Goal: Task Accomplishment & Management: Manage account settings

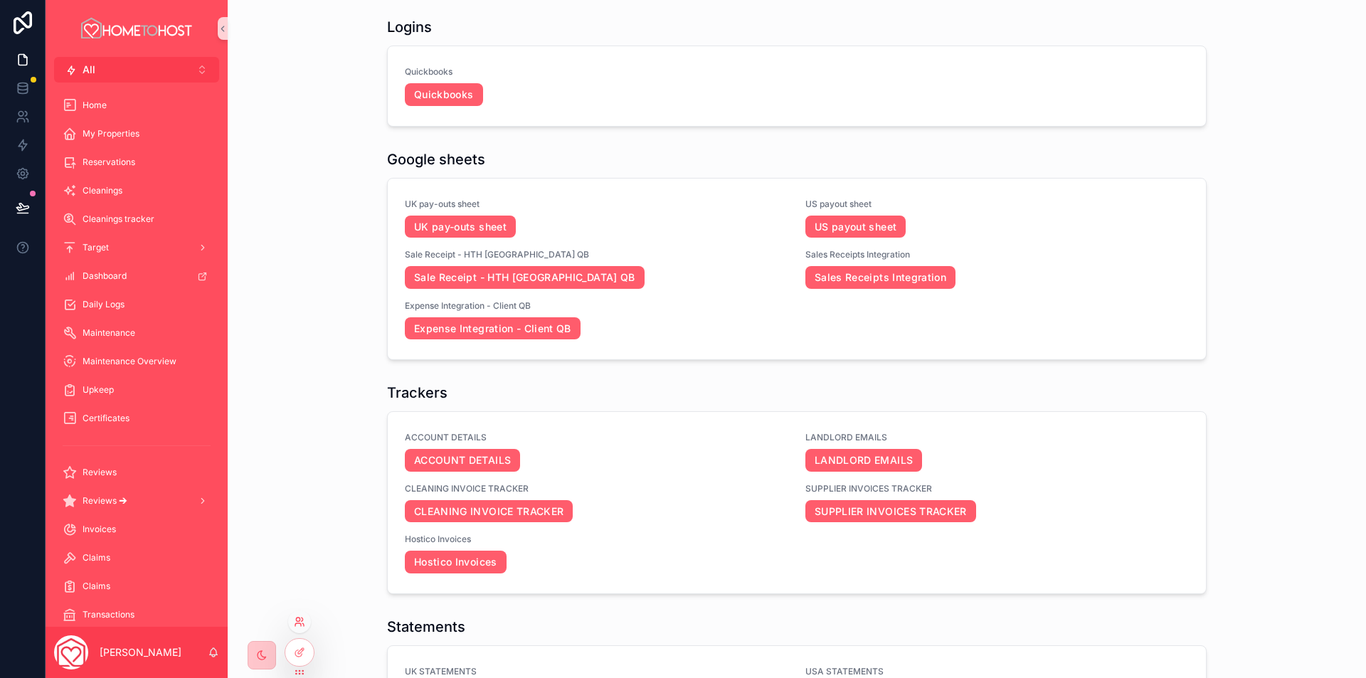
click at [300, 623] on icon at bounding box center [298, 624] width 6 height 3
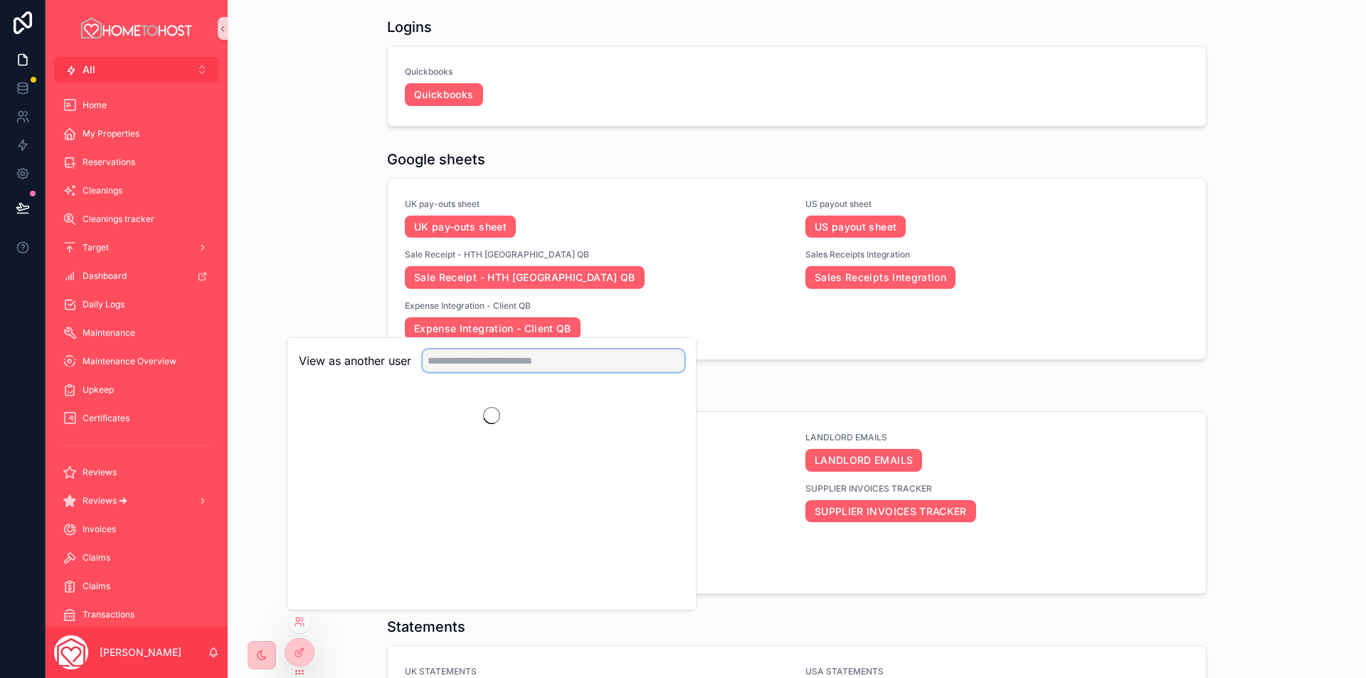
click at [547, 359] on input "text" at bounding box center [553, 360] width 262 height 23
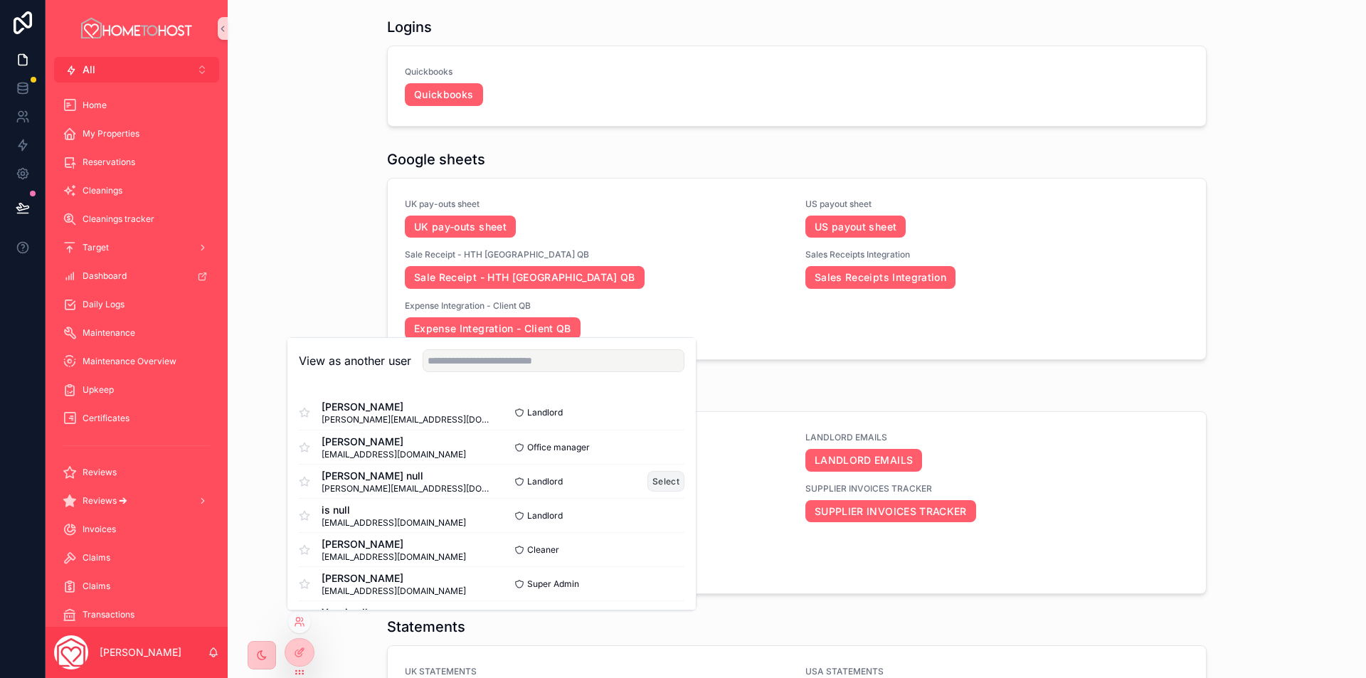
click at [651, 479] on button "Select" at bounding box center [665, 481] width 37 height 21
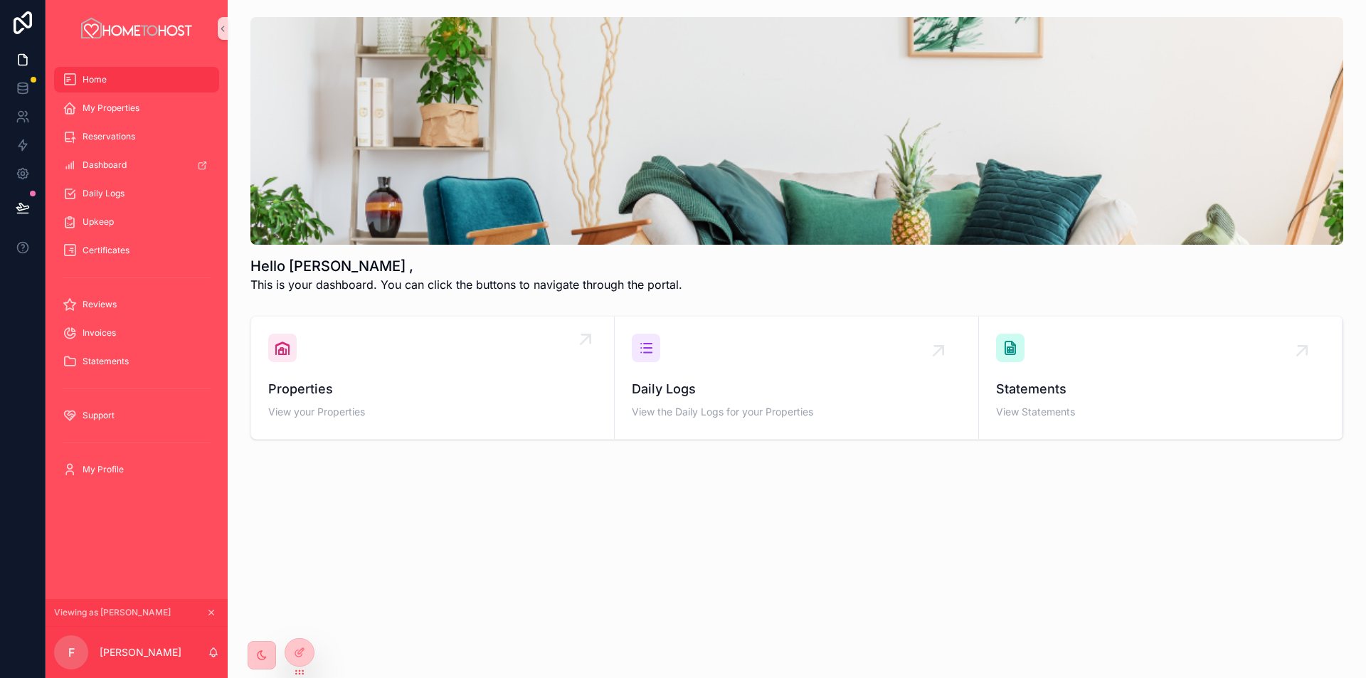
click at [387, 346] on div "Properties View your Properties" at bounding box center [432, 378] width 329 height 88
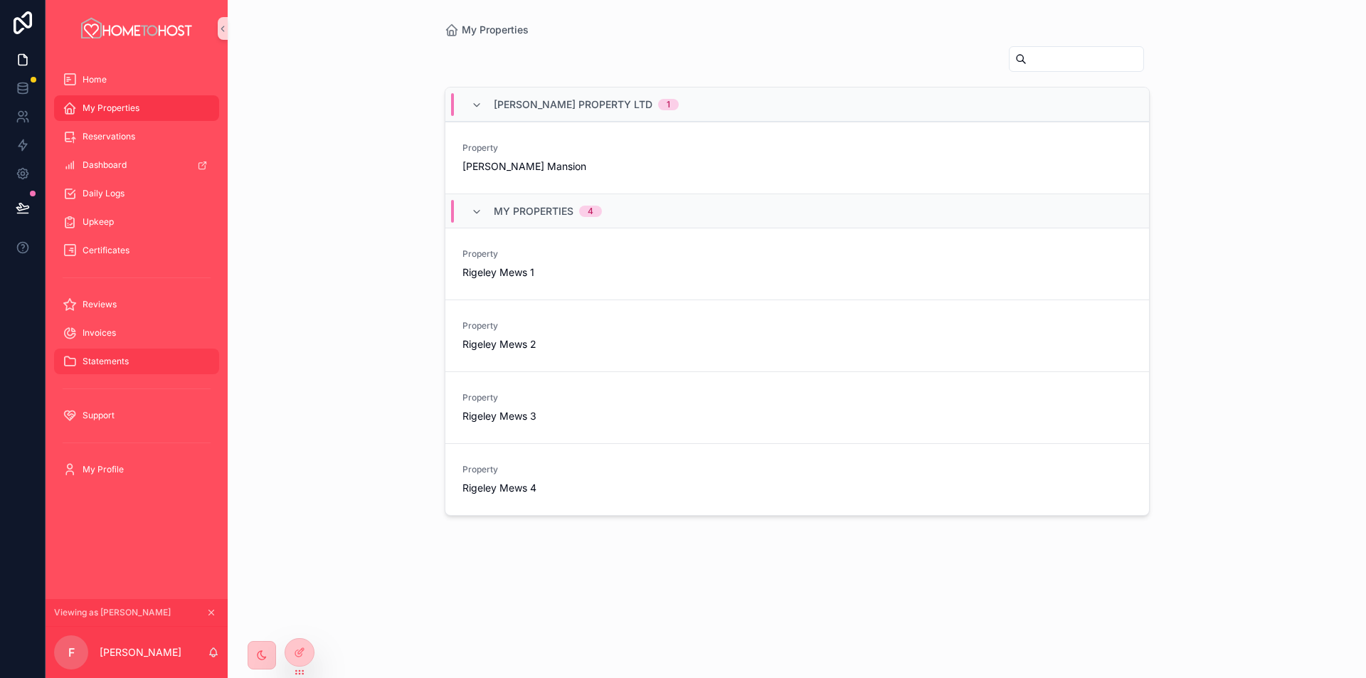
click at [132, 351] on div "Statements" at bounding box center [137, 361] width 148 height 23
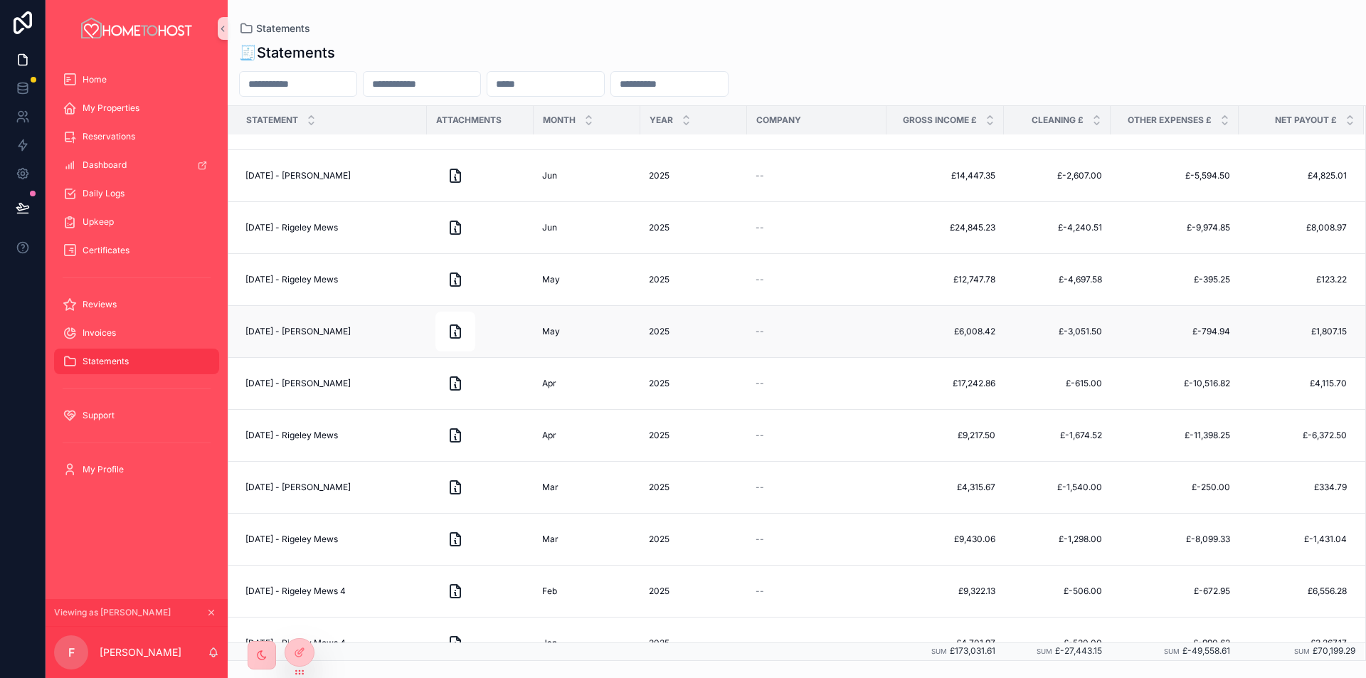
scroll to position [168, 0]
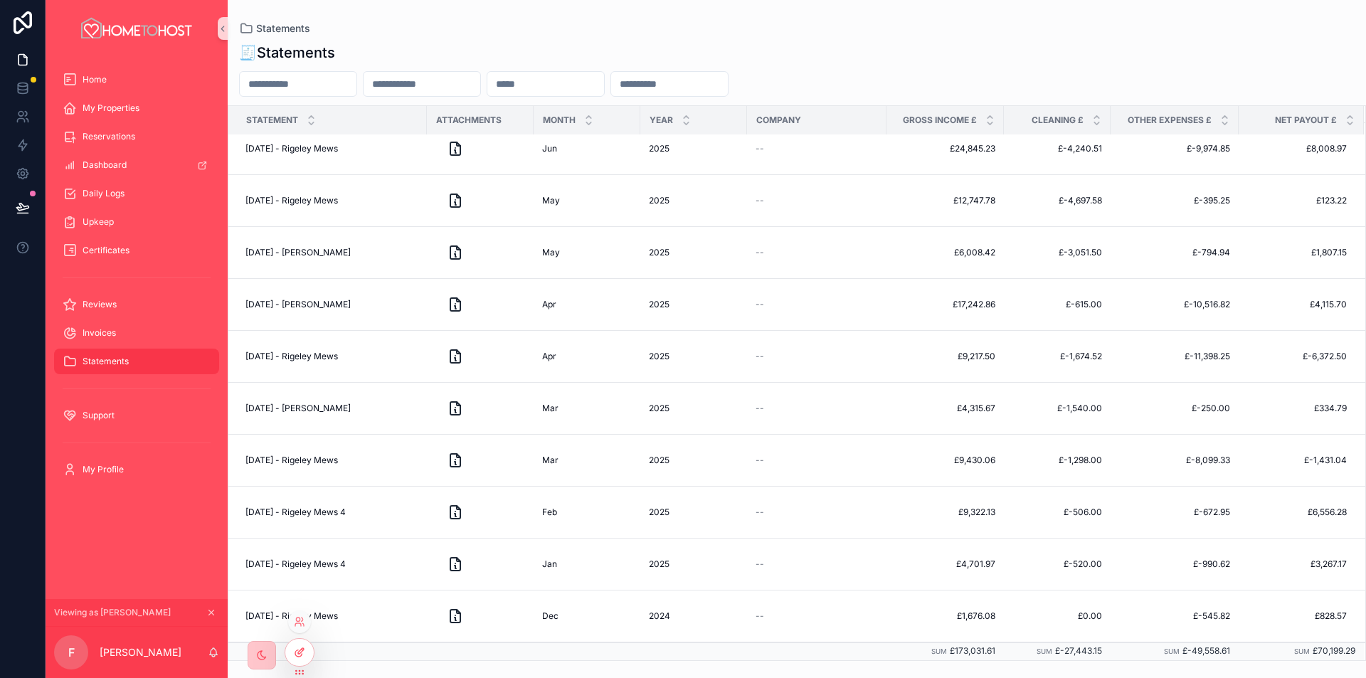
click at [300, 650] on icon at bounding box center [301, 651] width 6 height 6
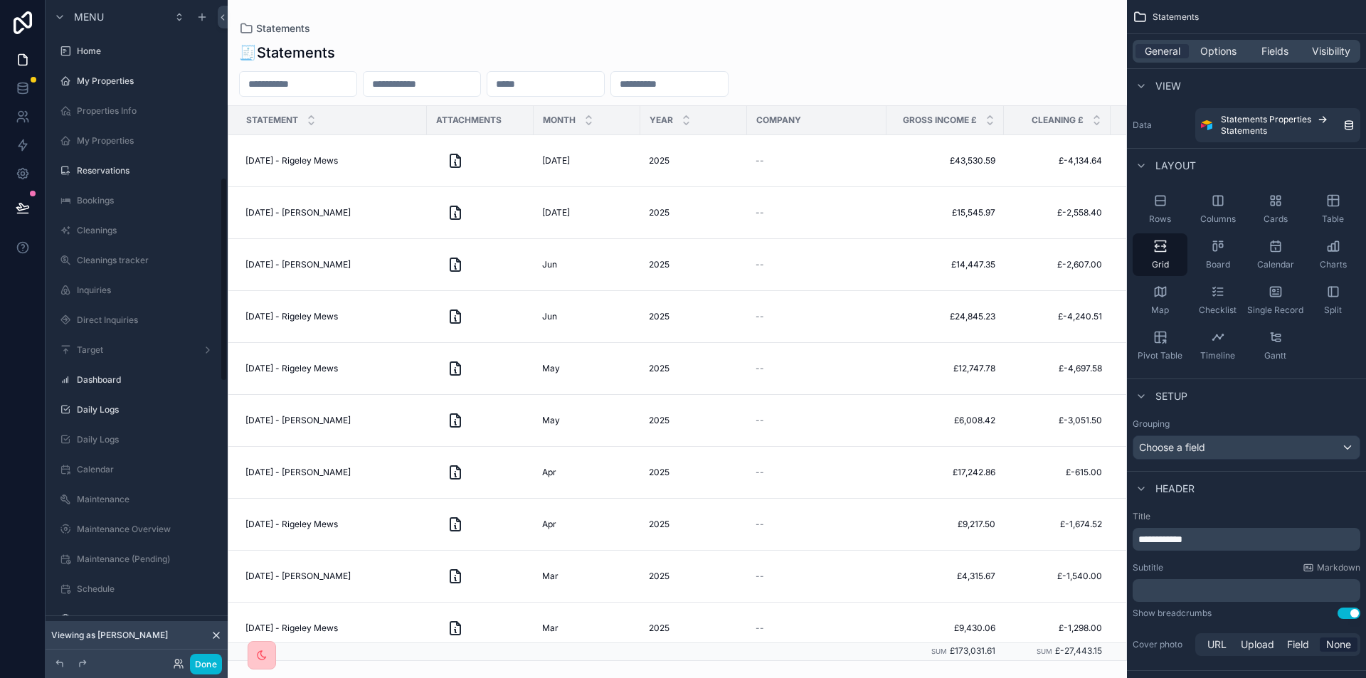
scroll to position [572, 0]
click at [609, 71] on div "scrollable content" at bounding box center [677, 339] width 899 height 678
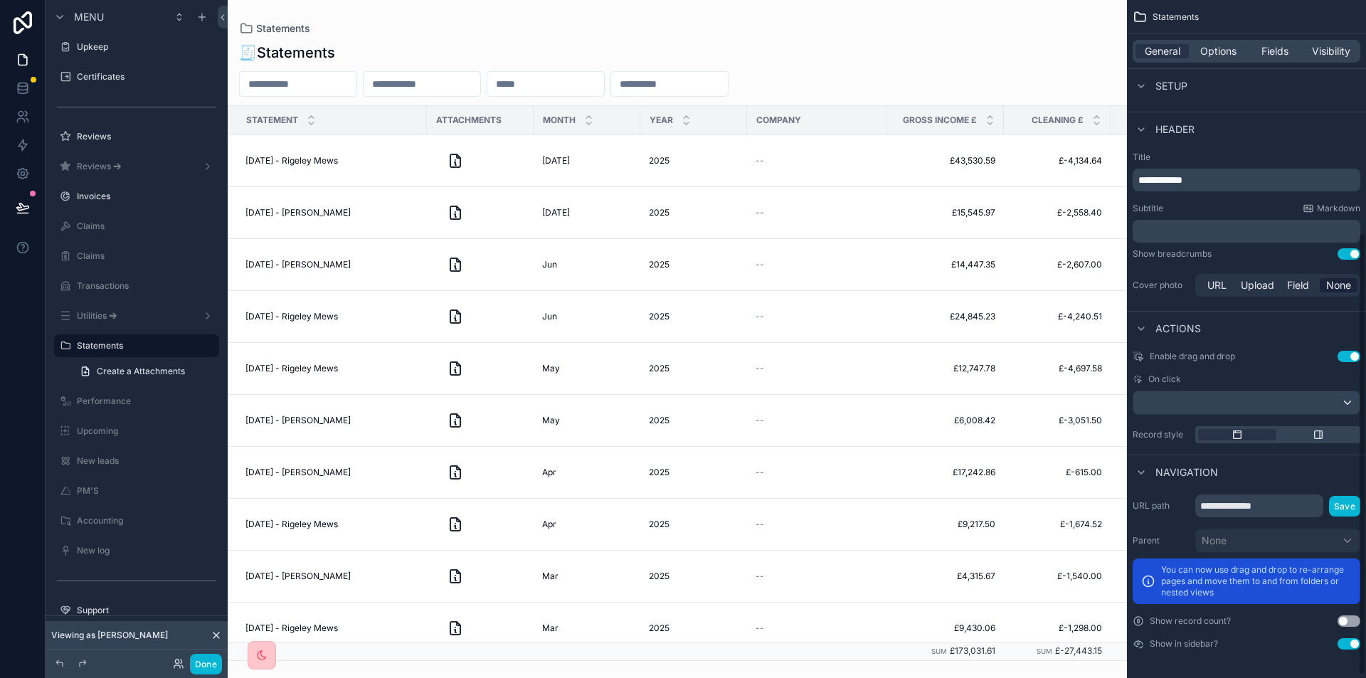
scroll to position [75, 0]
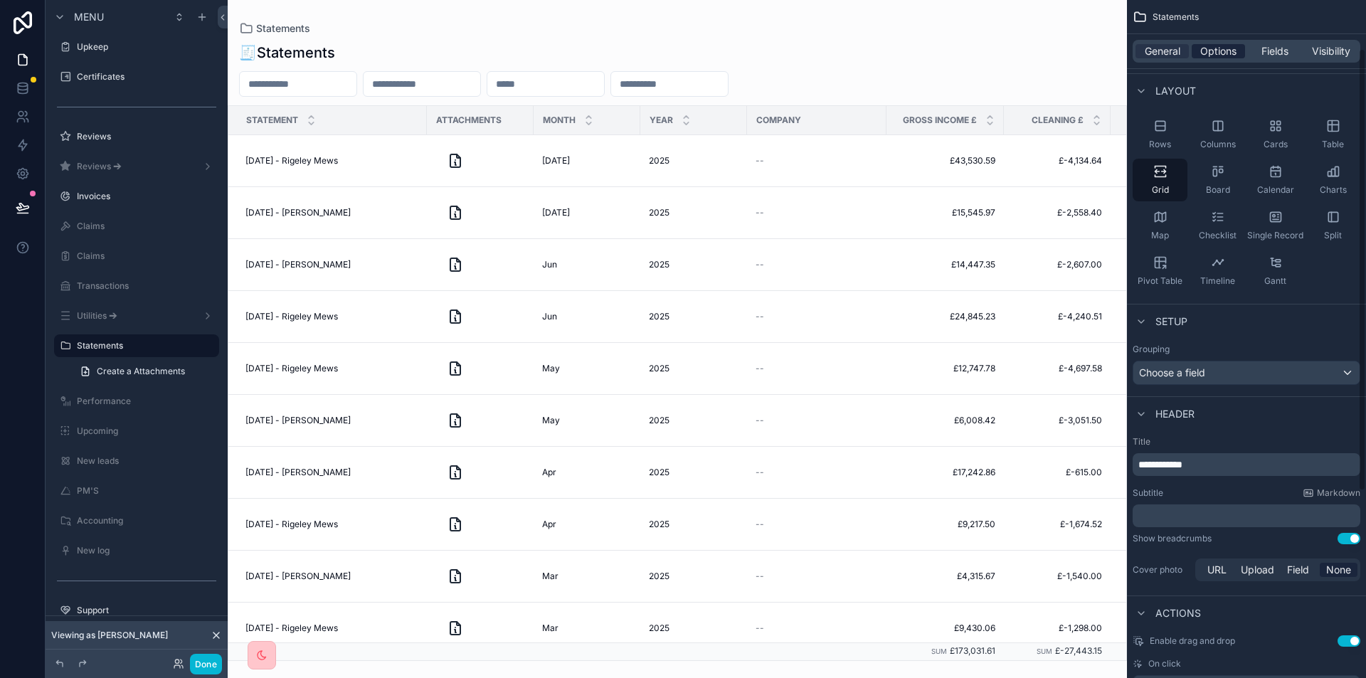
click at [1210, 50] on span "Options" at bounding box center [1218, 51] width 36 height 14
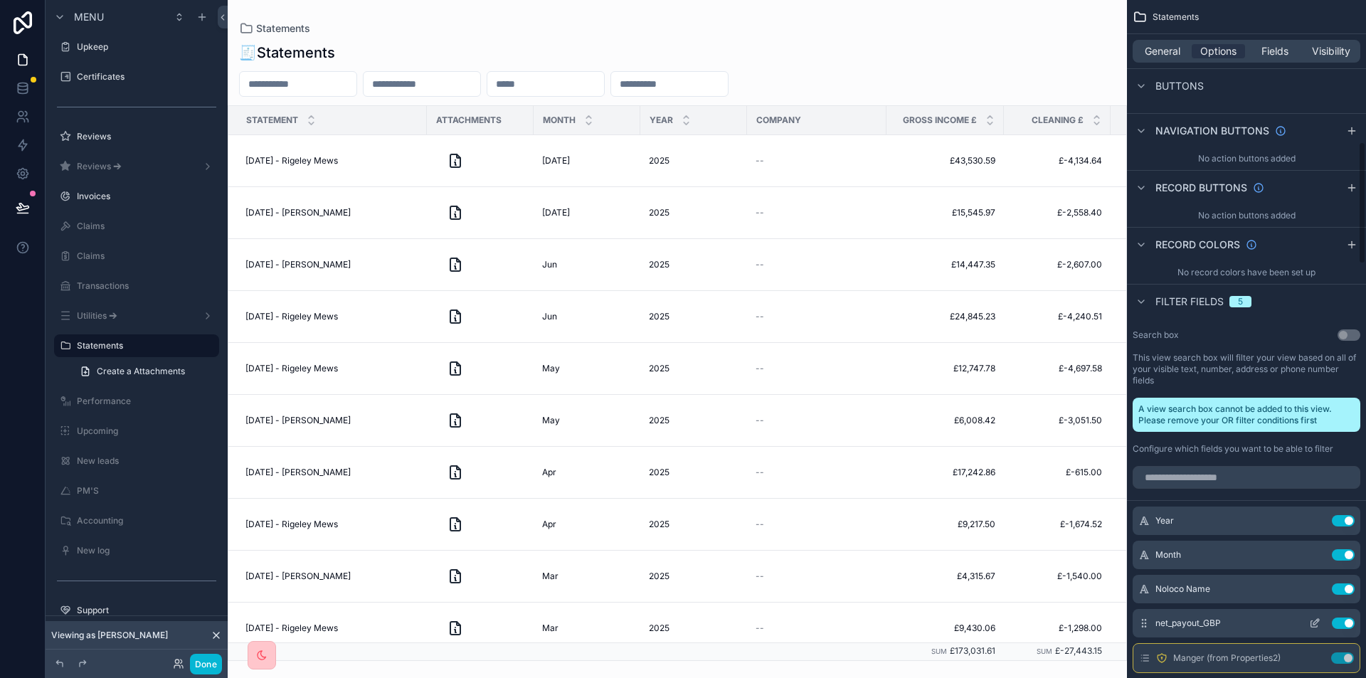
scroll to position [786, 0]
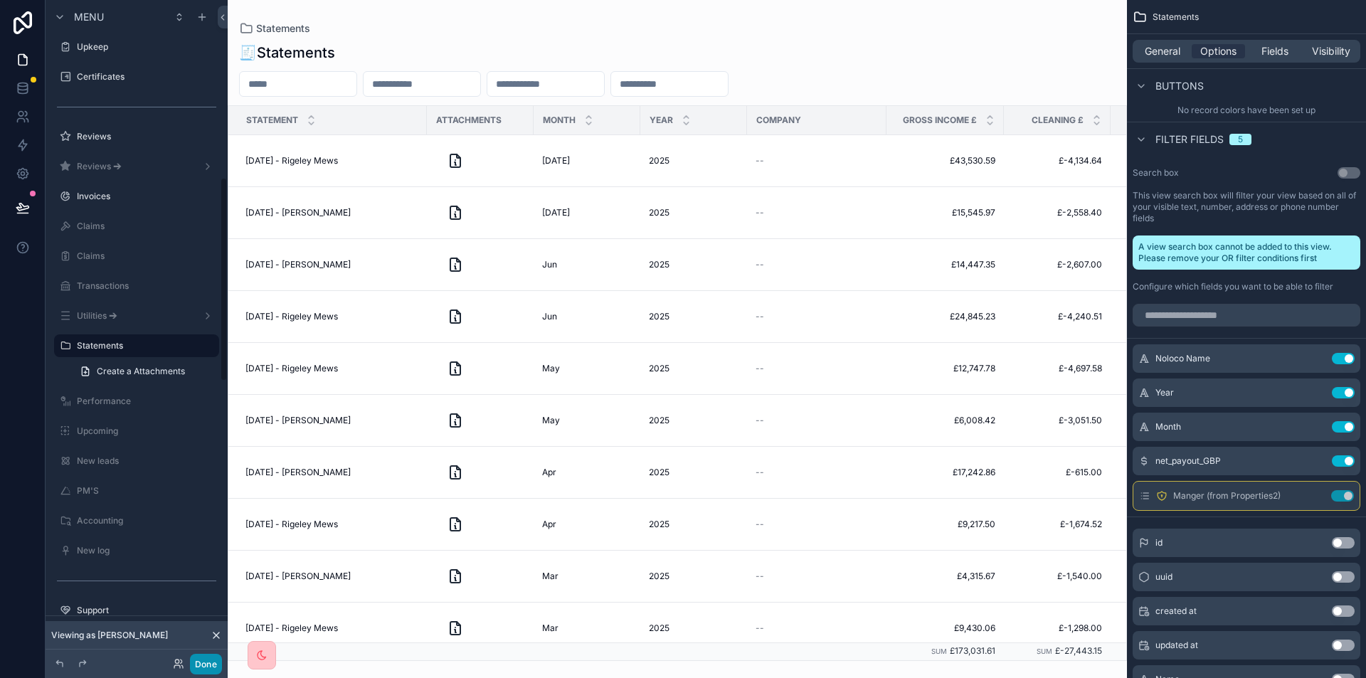
click at [204, 659] on button "Done" at bounding box center [206, 664] width 32 height 21
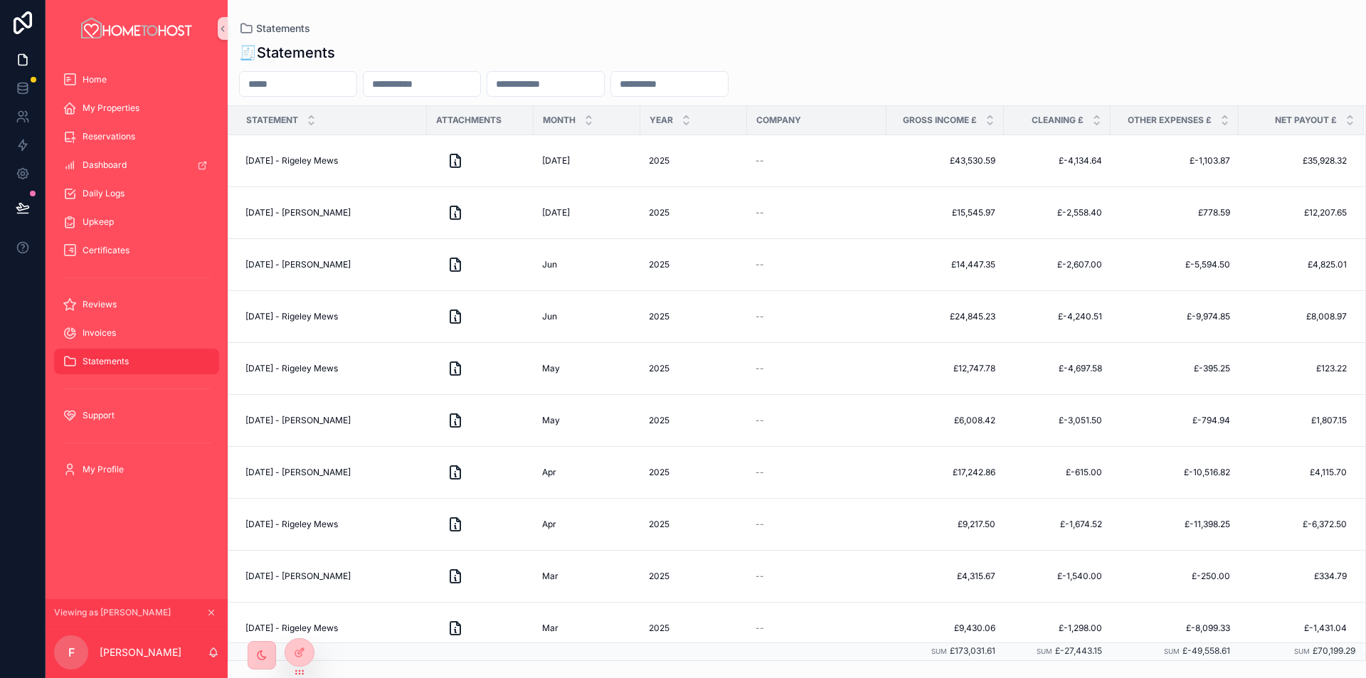
click at [279, 87] on input "scrollable content" at bounding box center [298, 84] width 117 height 20
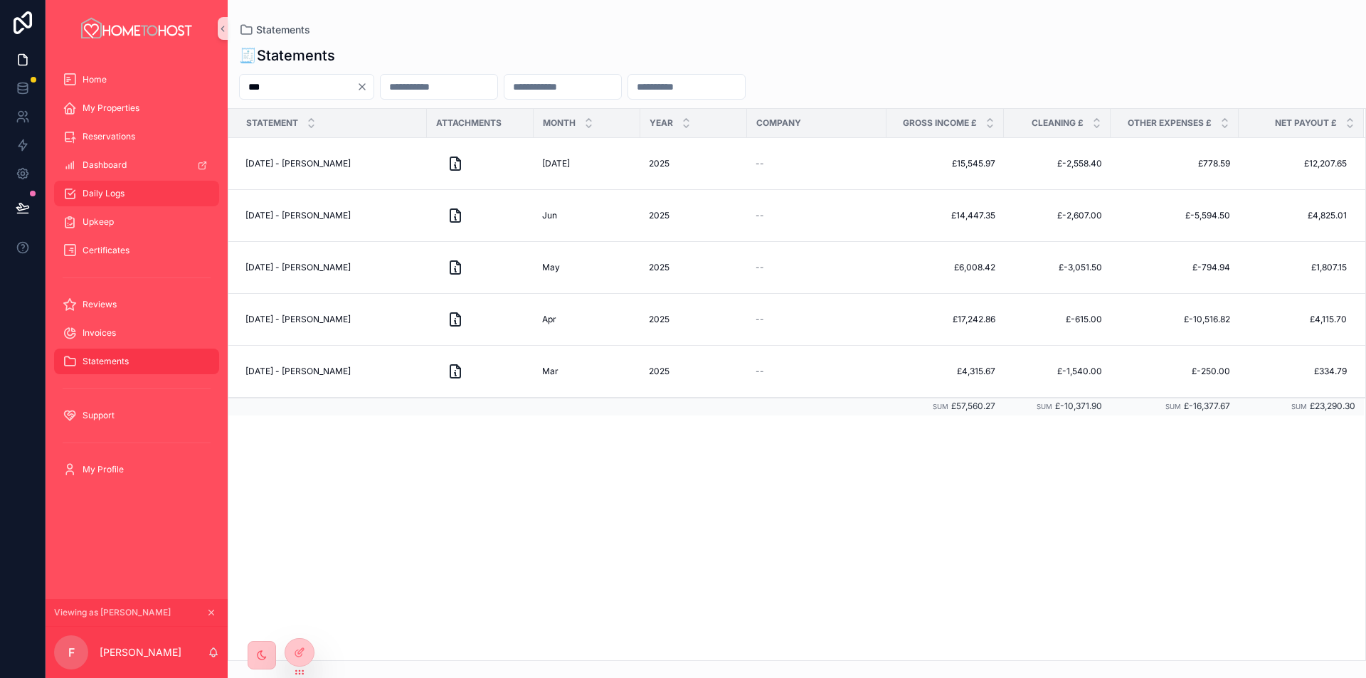
type input "***"
click at [124, 118] on div "My Properties" at bounding box center [137, 108] width 148 height 23
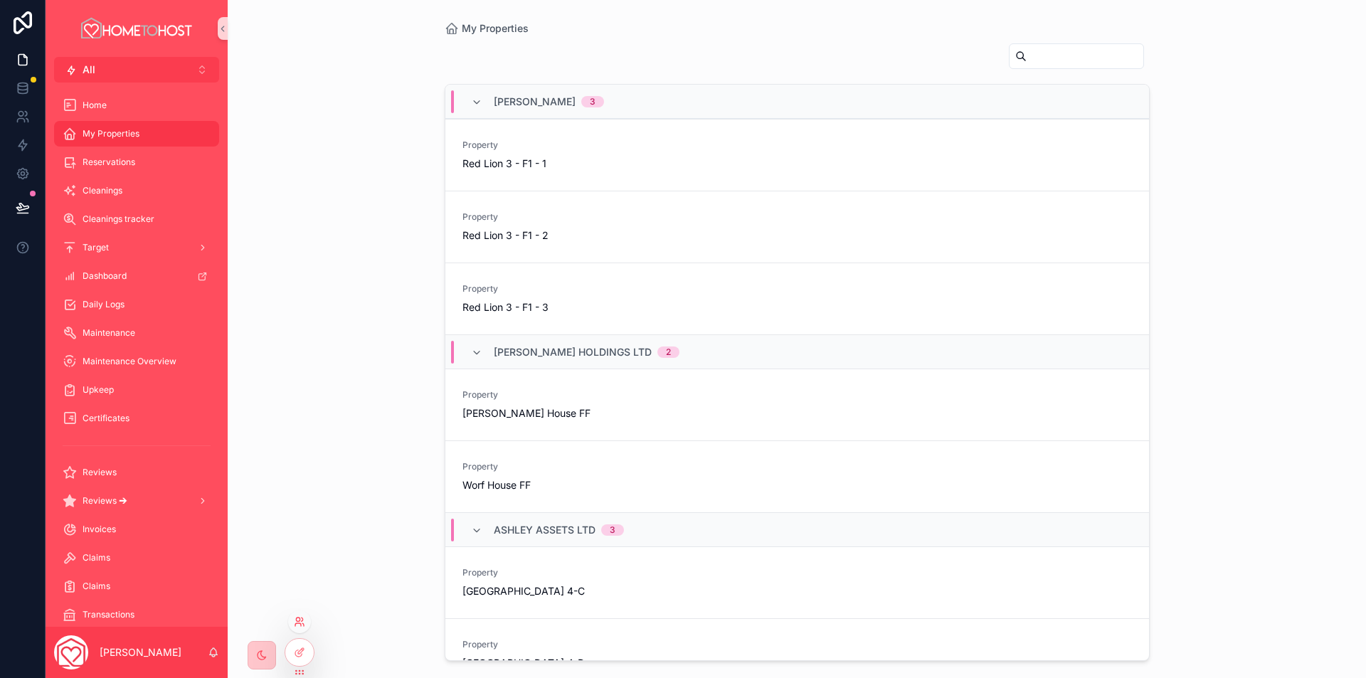
click at [299, 619] on icon at bounding box center [298, 619] width 4 height 4
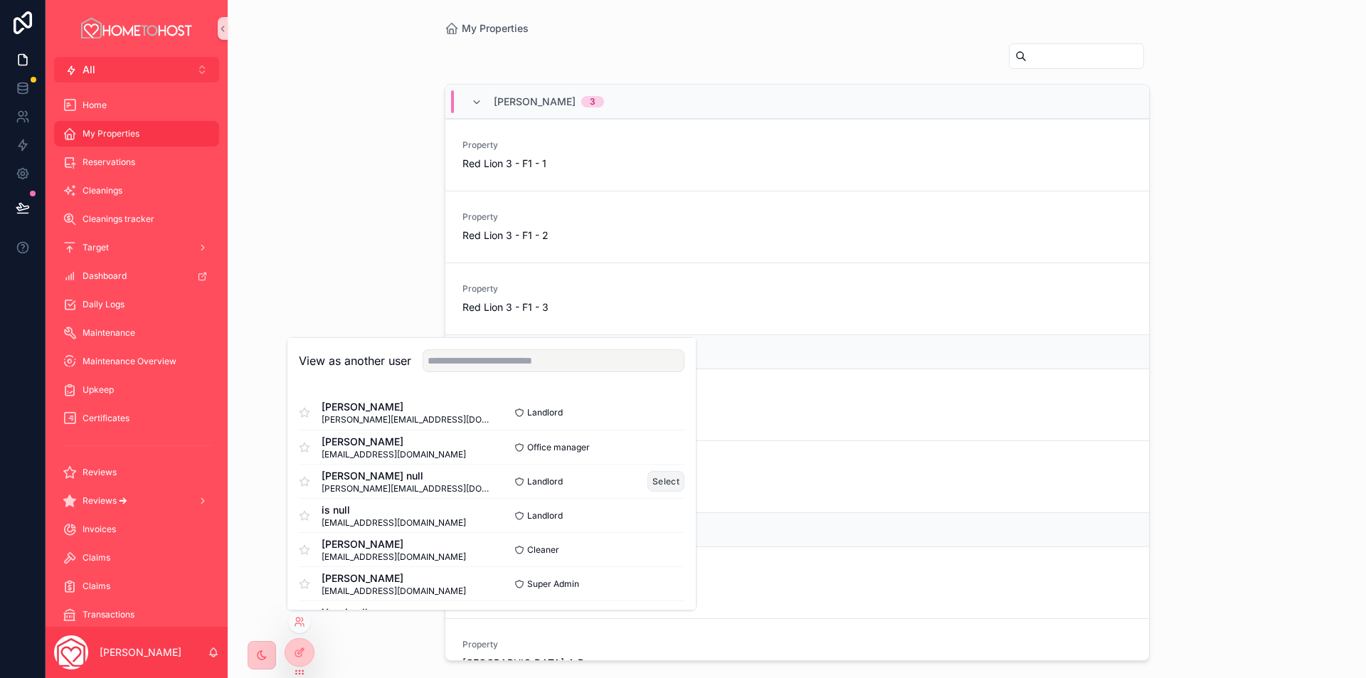
click at [649, 477] on button "Select" at bounding box center [665, 481] width 37 height 21
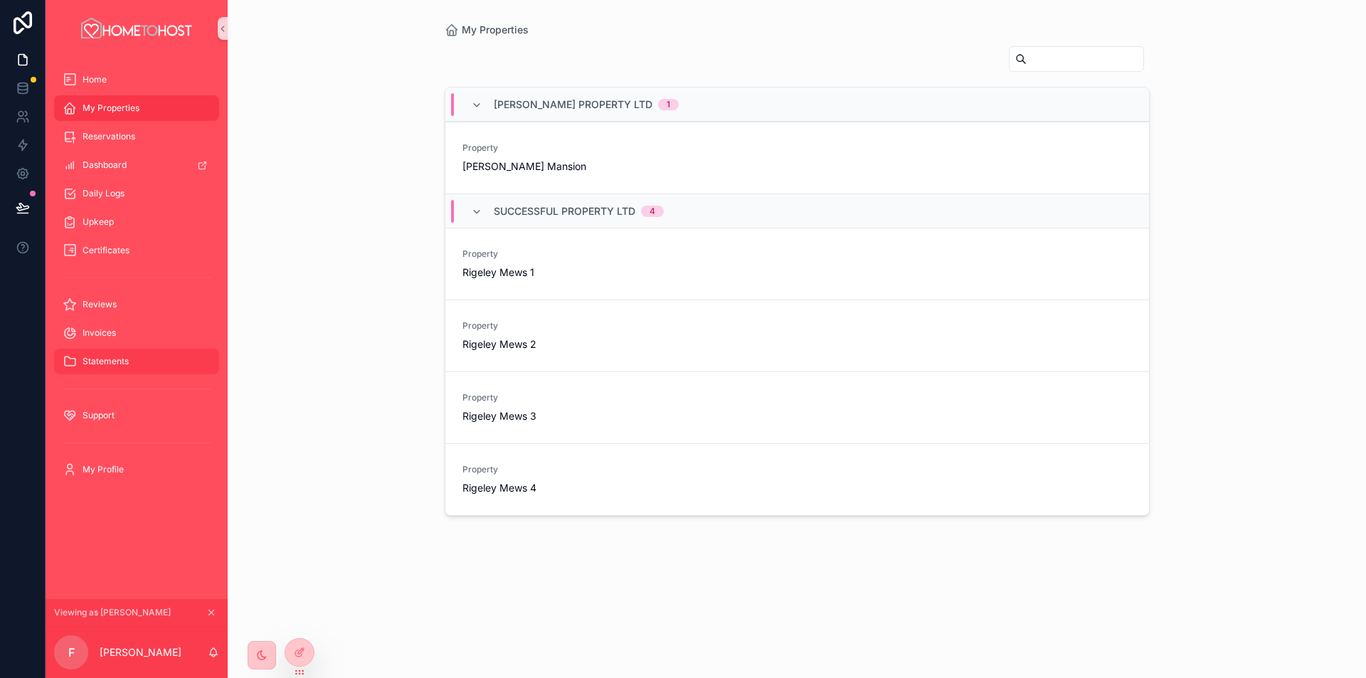
click at [97, 354] on div "Statements" at bounding box center [137, 361] width 148 height 23
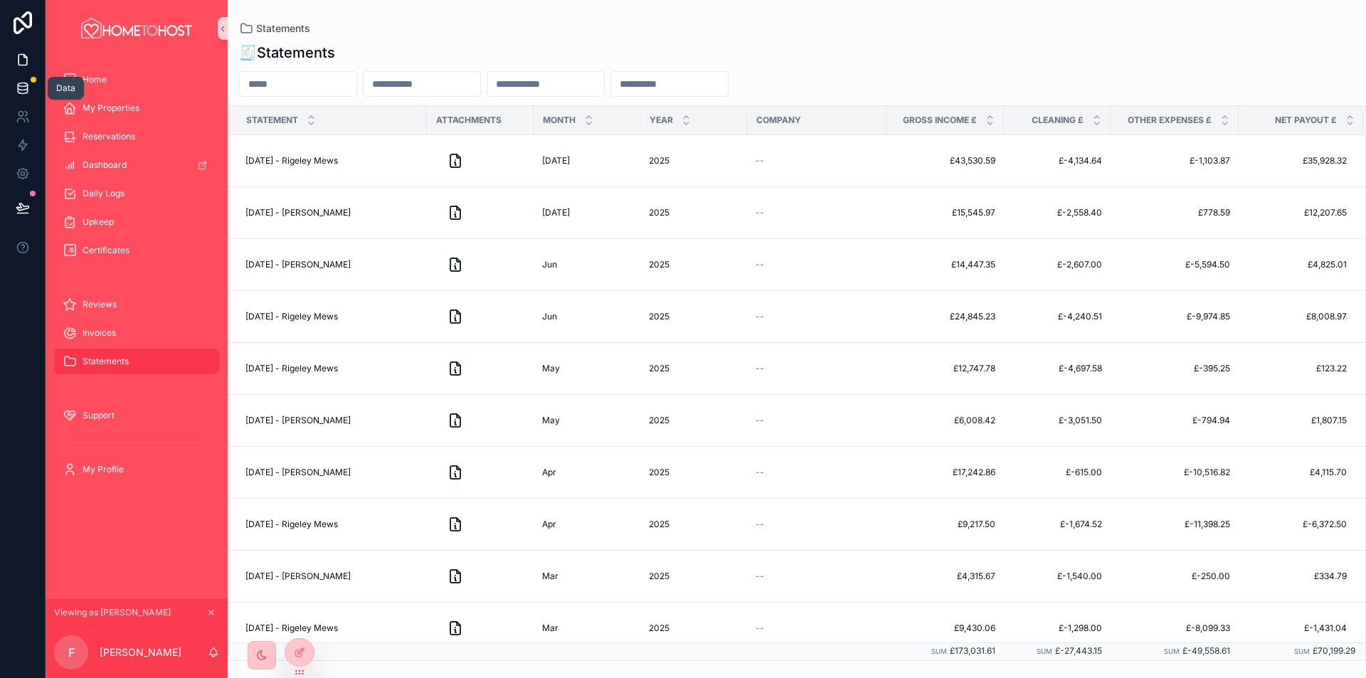
click at [20, 94] on icon at bounding box center [22, 91] width 9 height 6
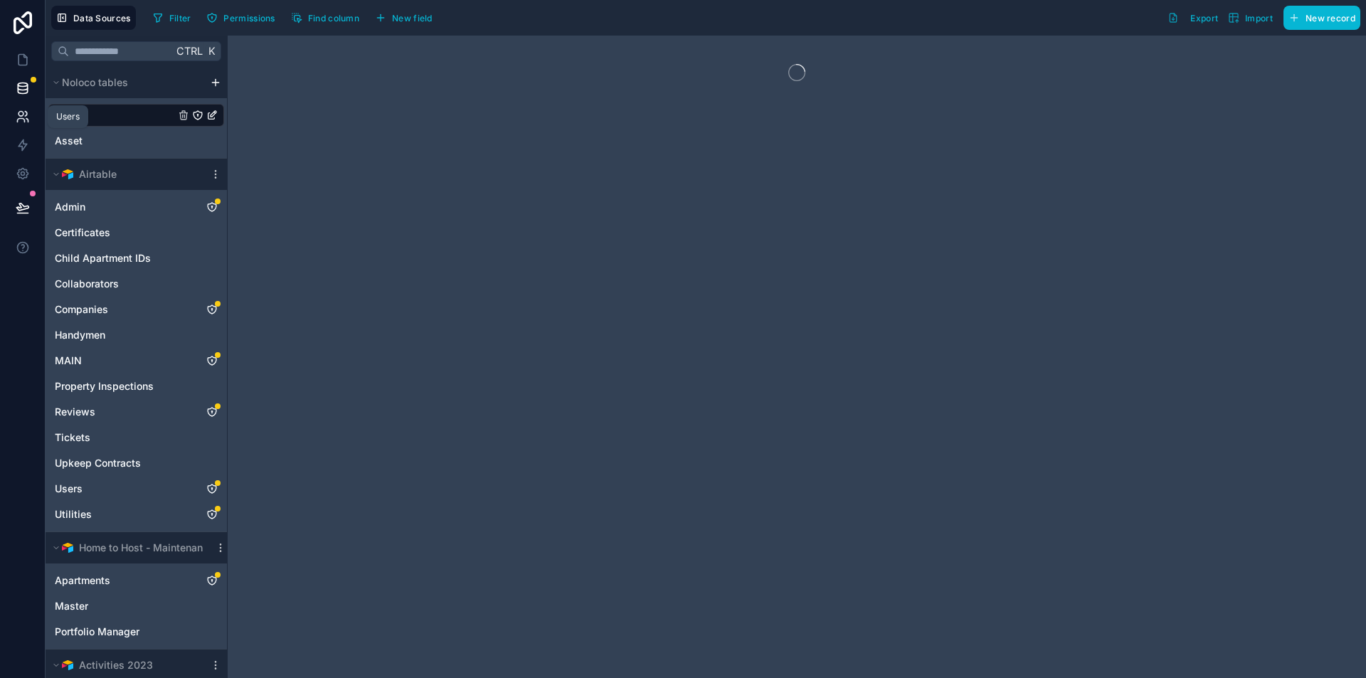
click at [21, 117] on icon at bounding box center [20, 114] width 5 height 5
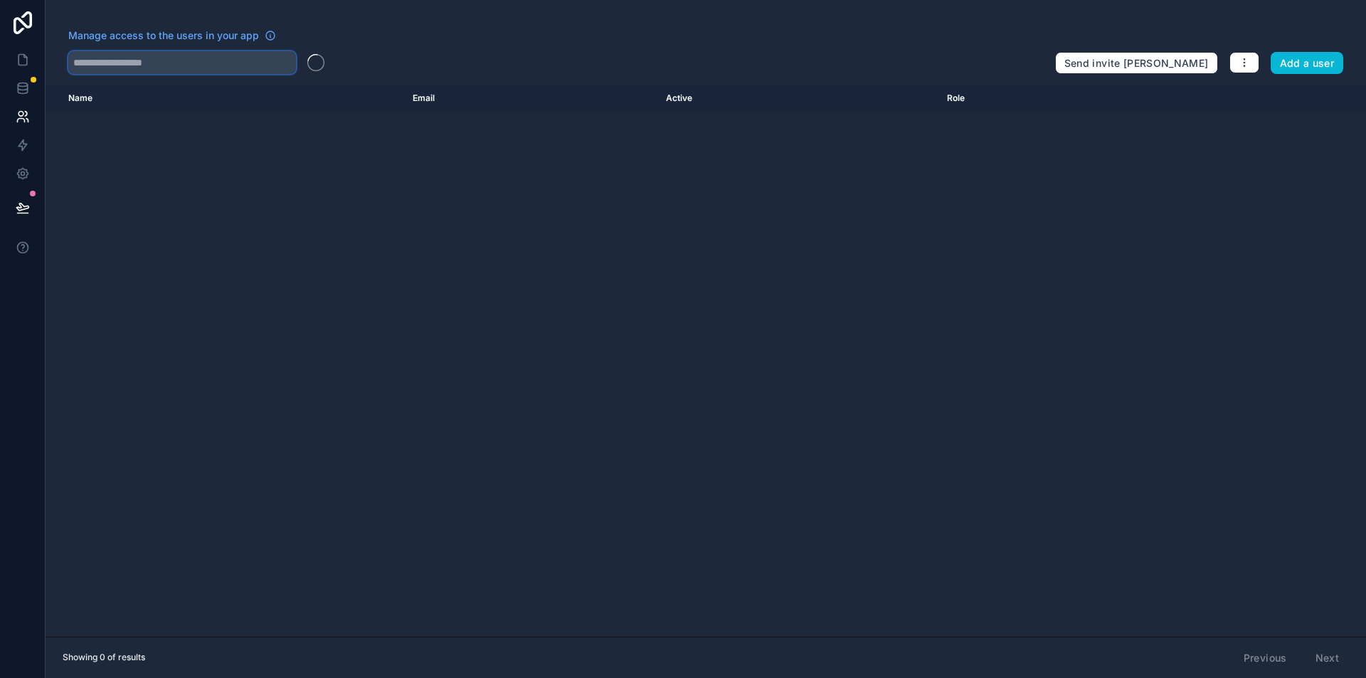
click at [137, 61] on input "text" at bounding box center [182, 62] width 228 height 23
click at [120, 62] on input "*****" at bounding box center [182, 62] width 228 height 23
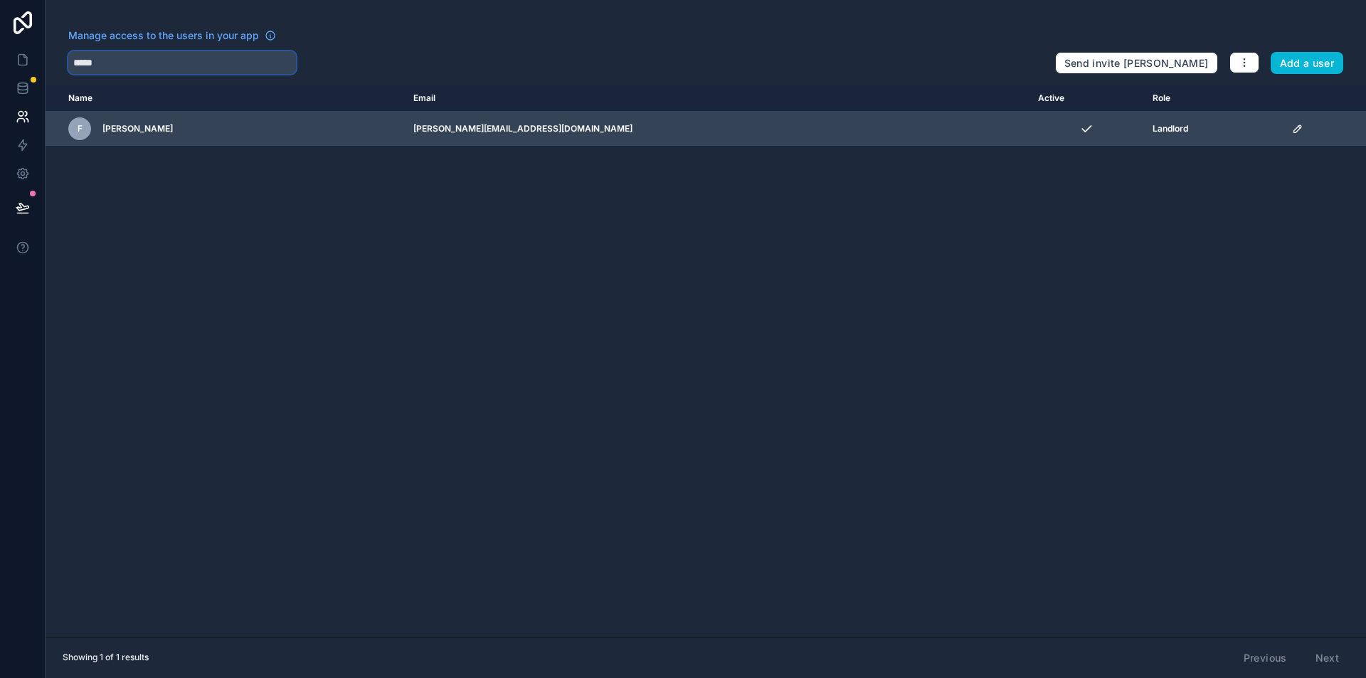
type input "*****"
click at [1293, 128] on icon "scrollable content" at bounding box center [1296, 128] width 7 height 7
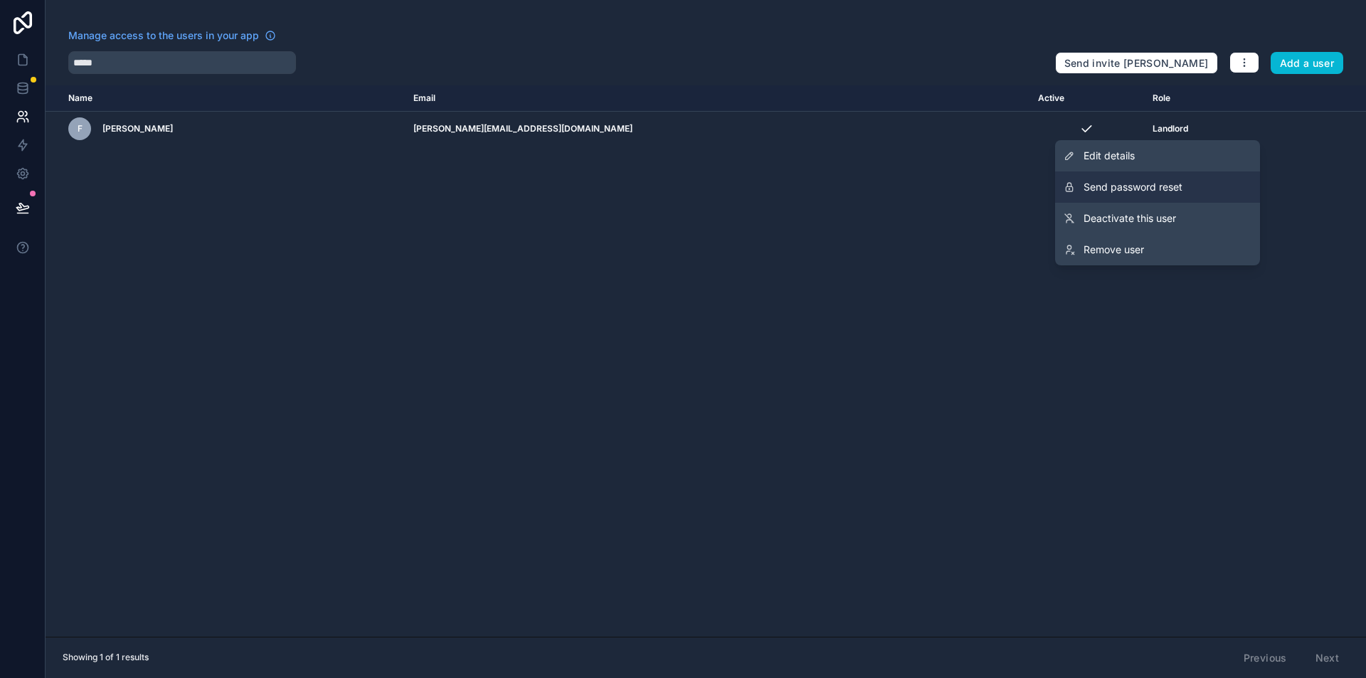
click at [1154, 187] on span "Send password reset" at bounding box center [1132, 187] width 99 height 14
